Goal: Task Accomplishment & Management: Use online tool/utility

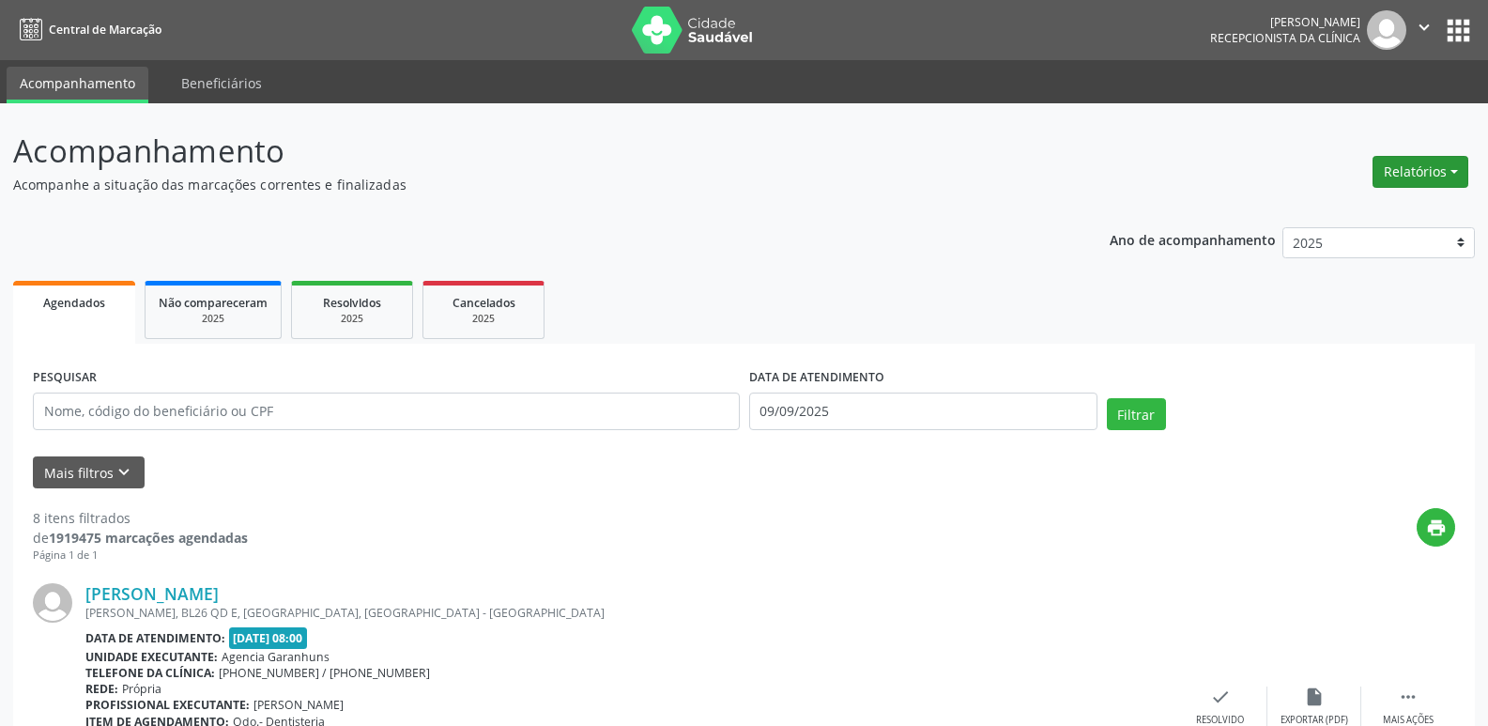
click at [1440, 174] on button "Relatórios" at bounding box center [1421, 172] width 96 height 32
click at [1365, 214] on link "Agendamentos" at bounding box center [1369, 212] width 202 height 26
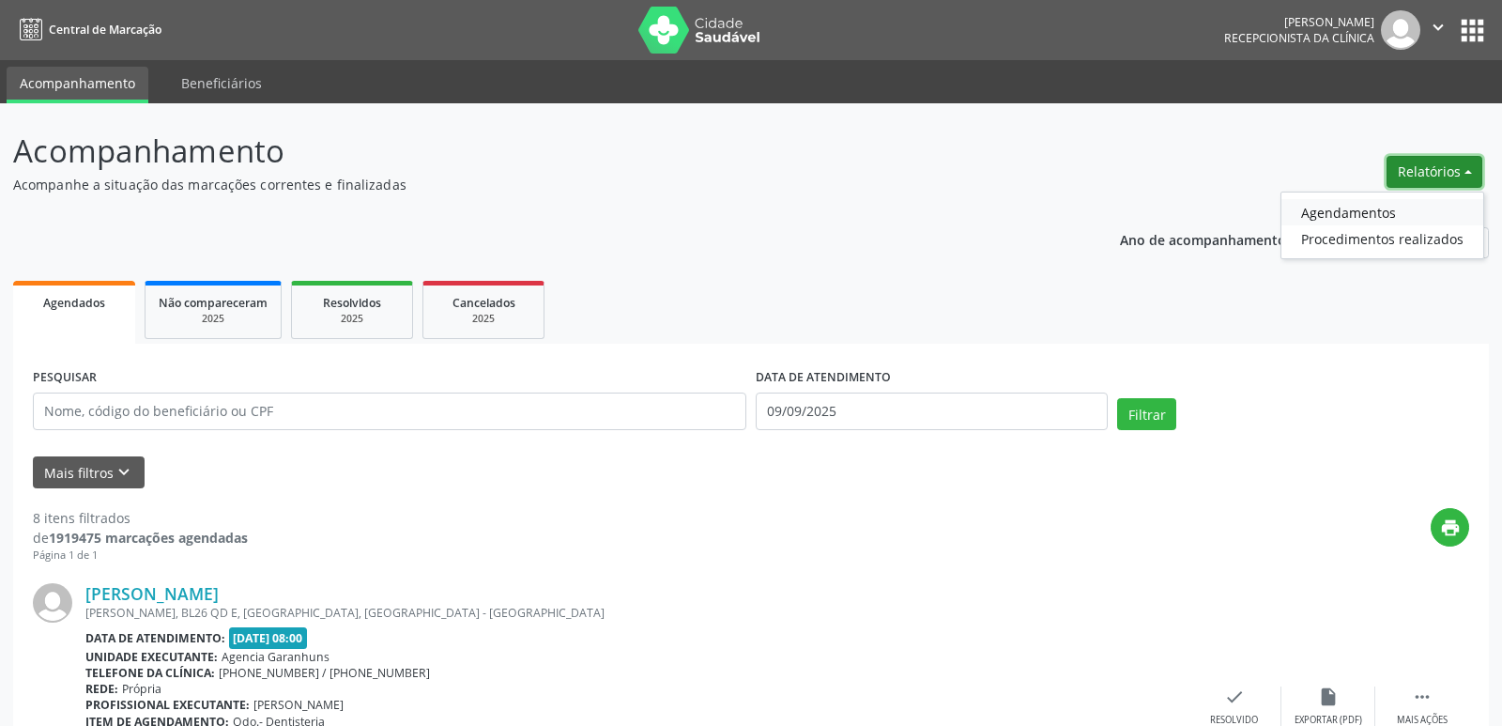
select select "8"
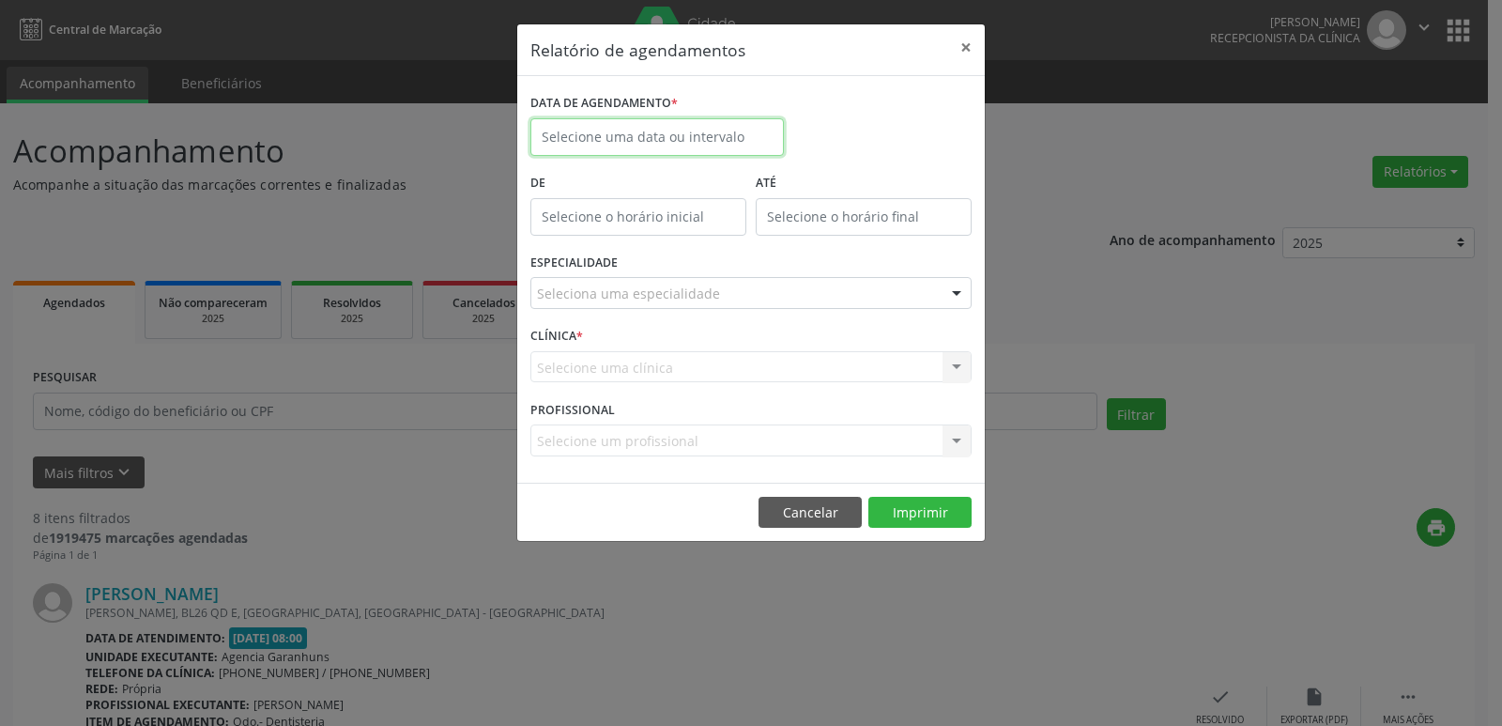
click at [646, 139] on input "text" at bounding box center [658, 137] width 254 height 38
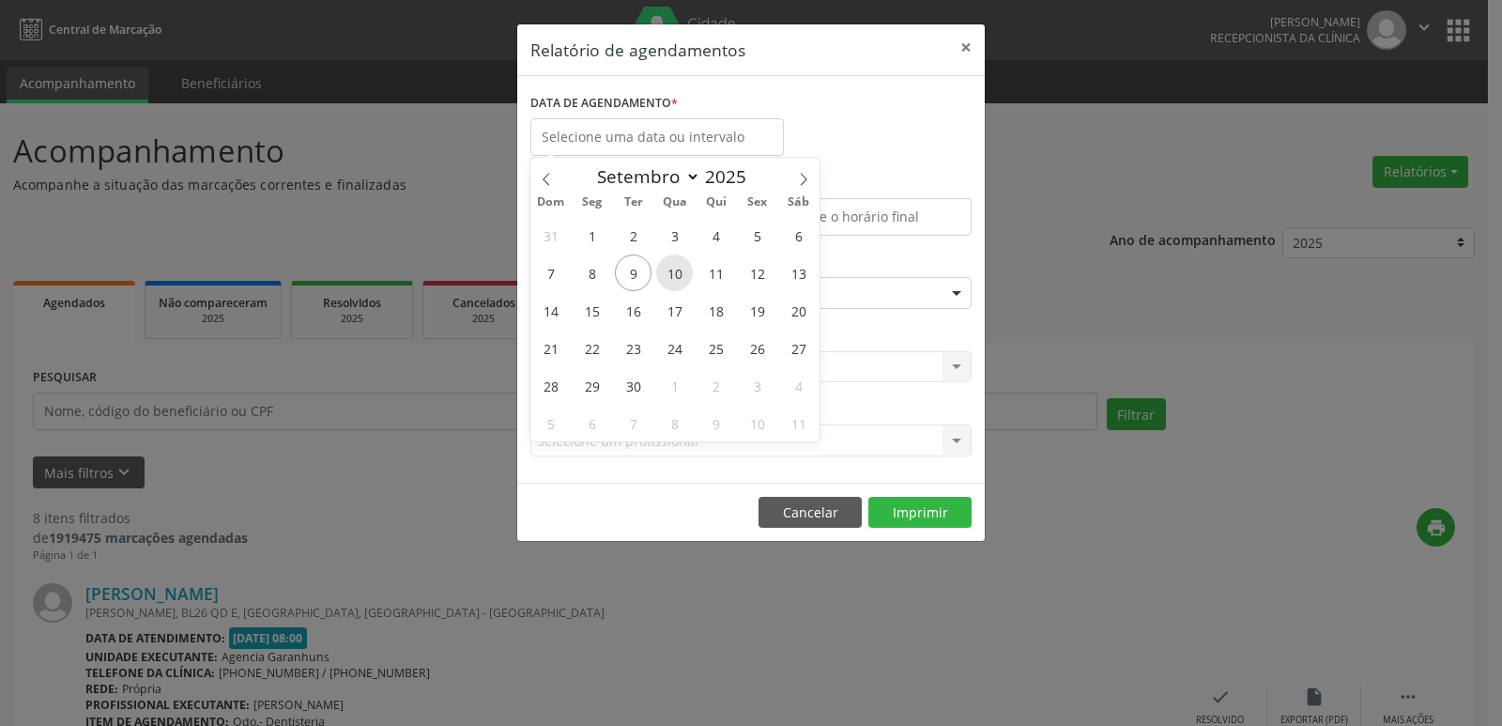
click at [683, 270] on span "10" at bounding box center [674, 272] width 37 height 37
type input "[DATE]"
click at [683, 270] on span "10" at bounding box center [674, 272] width 37 height 37
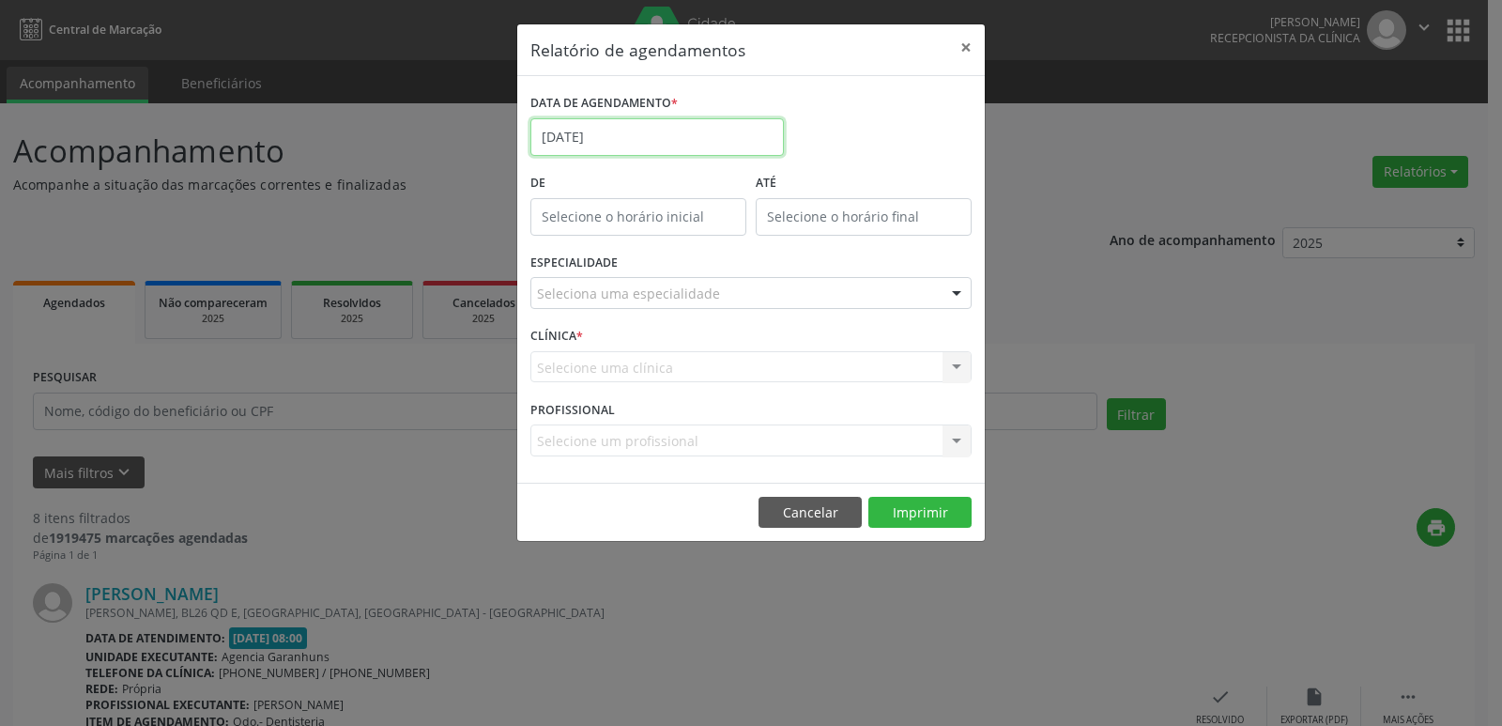
click at [636, 129] on input "[DATE]" at bounding box center [658, 137] width 254 height 38
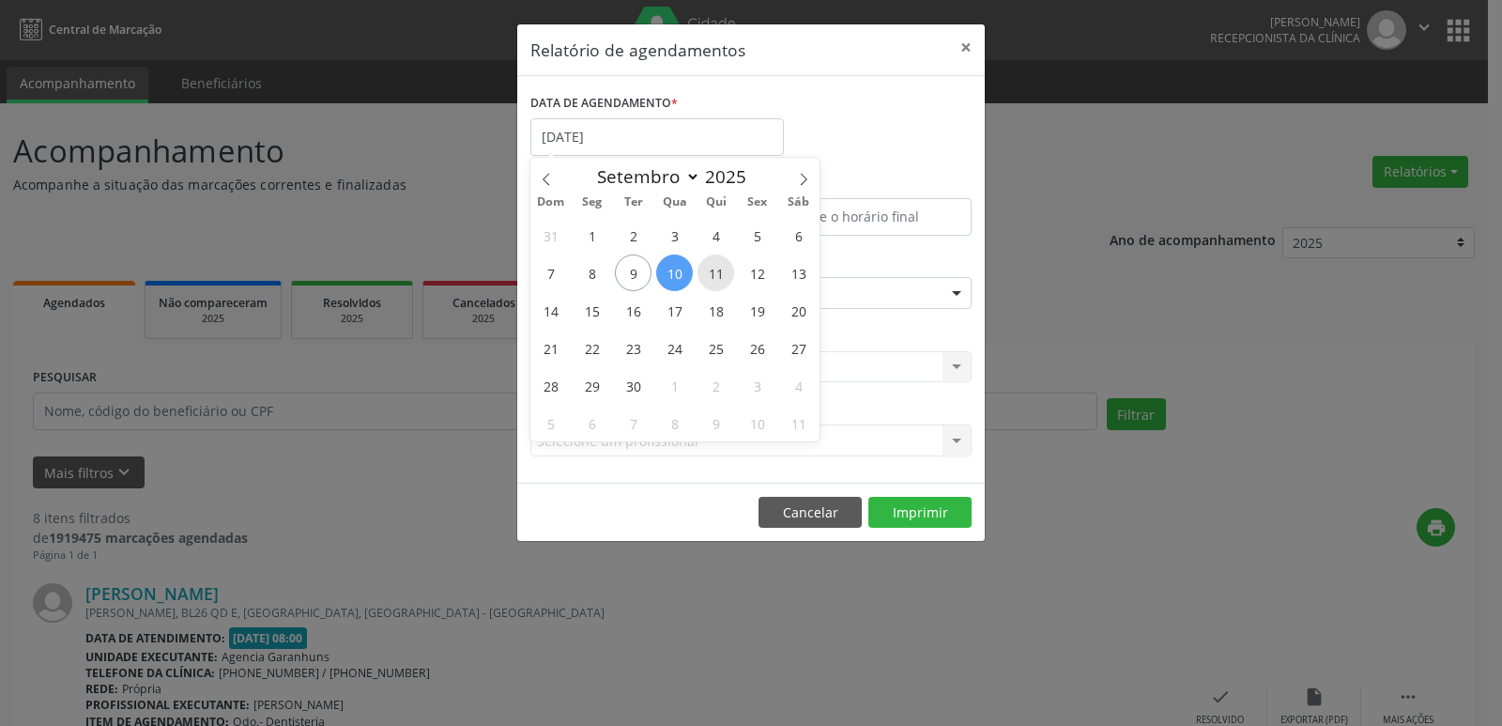
click at [720, 267] on span "11" at bounding box center [716, 272] width 37 height 37
type input "[DATE]"
click at [720, 267] on span "11" at bounding box center [716, 272] width 37 height 37
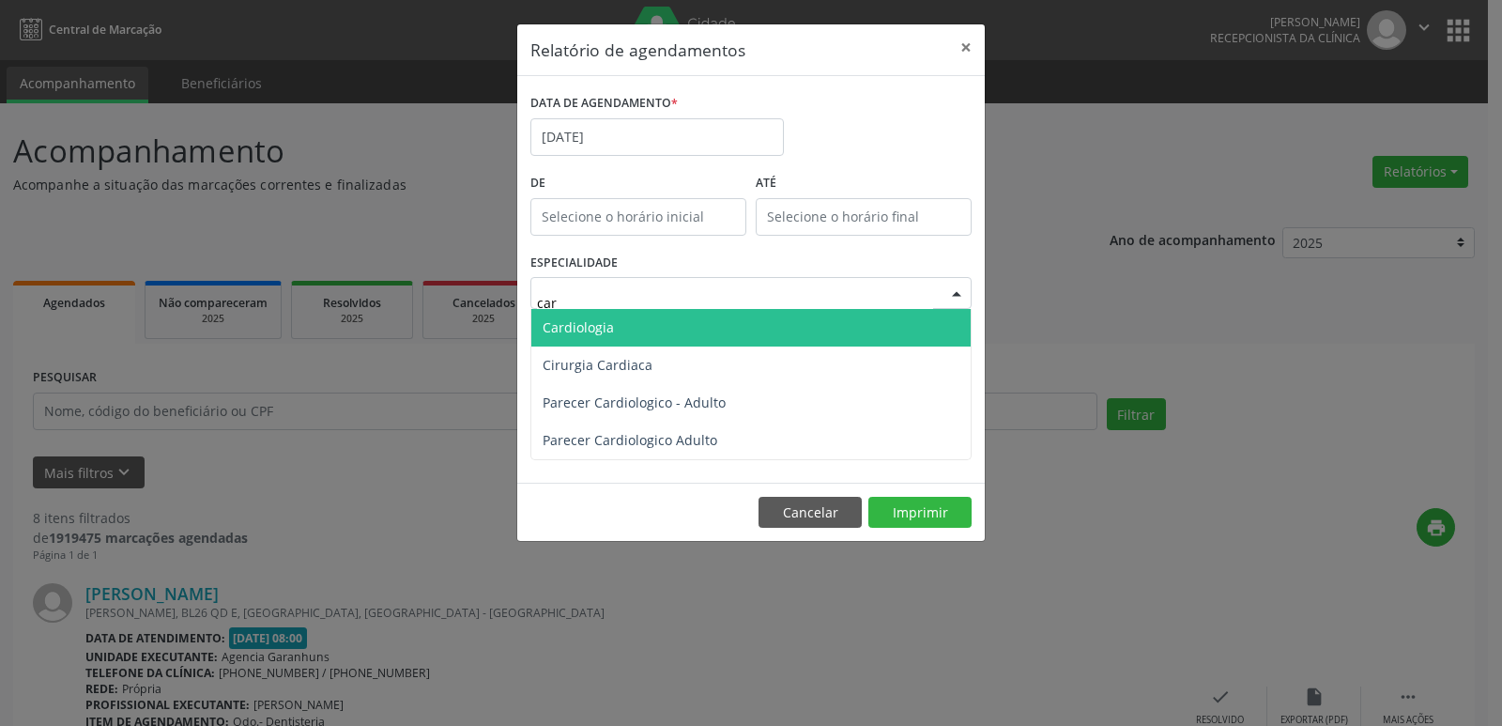
type input "card"
click at [646, 331] on span "Cardiologia" at bounding box center [750, 328] width 439 height 38
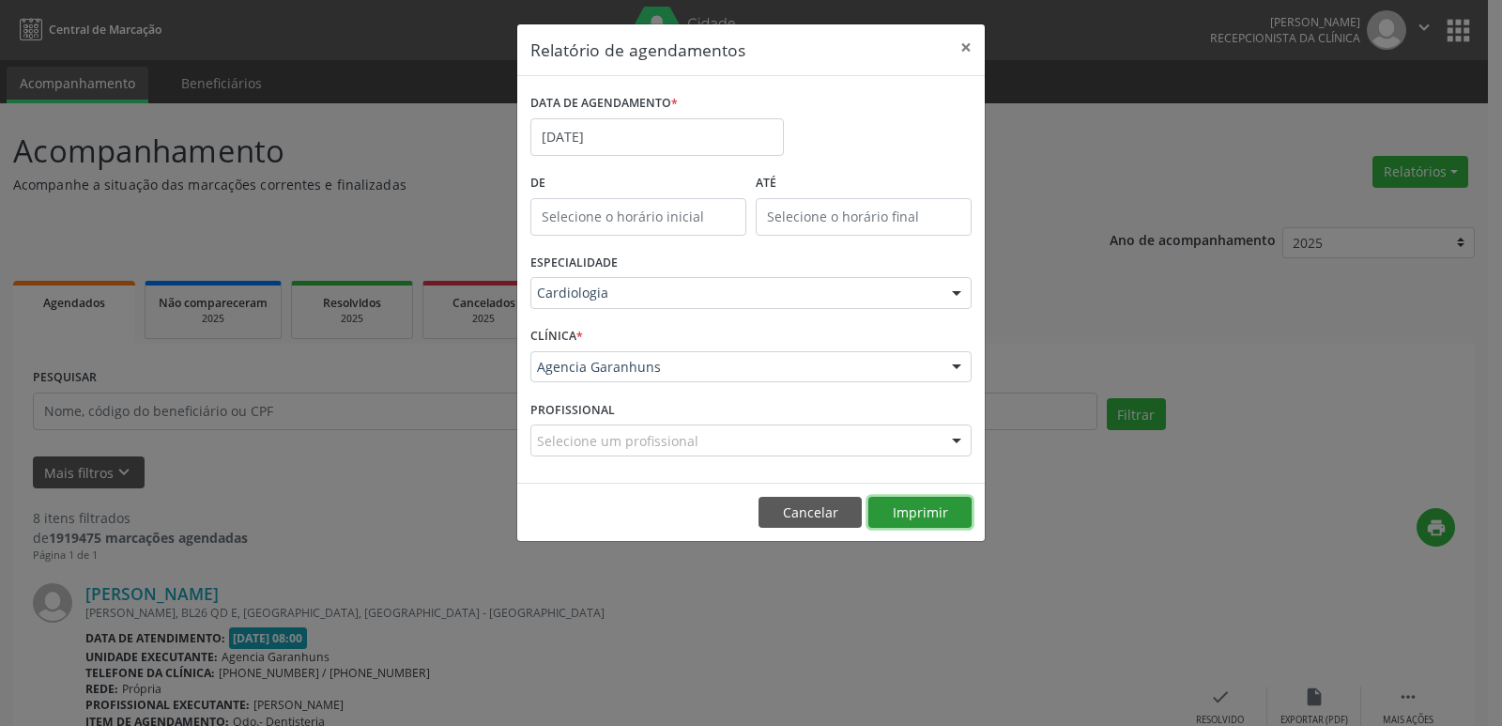
click at [897, 503] on button "Imprimir" at bounding box center [920, 513] width 103 height 32
